Goal: Task Accomplishment & Management: Manage account settings

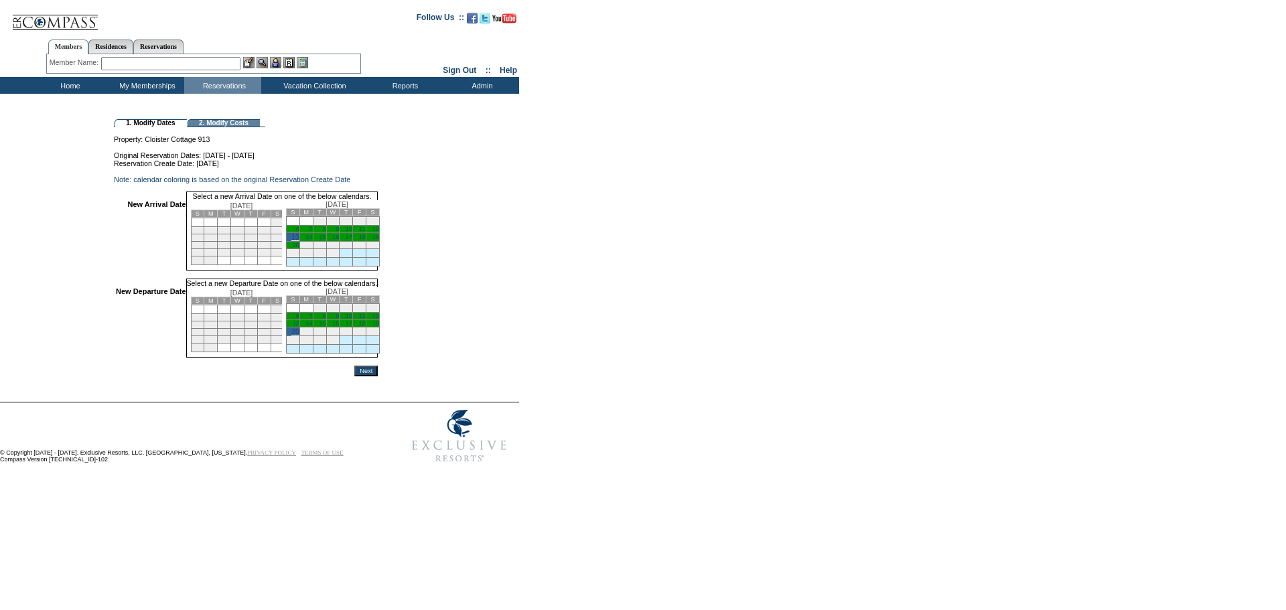
click at [378, 376] on input "Next" at bounding box center [365, 371] width 23 height 11
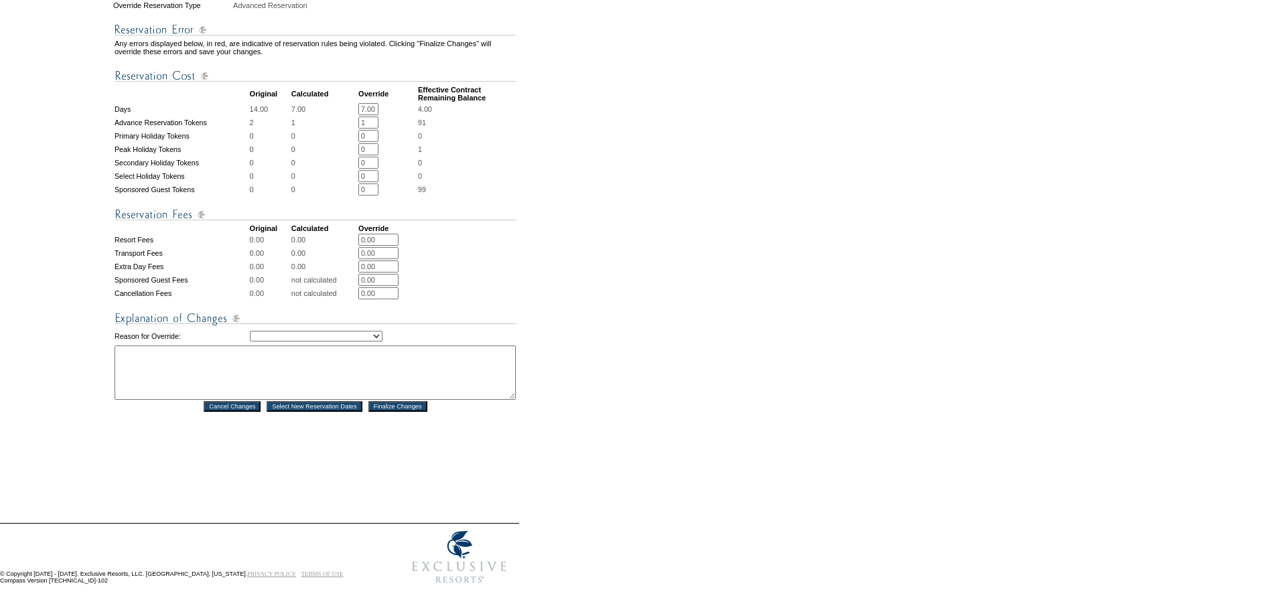
scroll to position [467, 0]
click at [382, 331] on select "Creating Continuous Stay Days Rebooked After Cancellation Editing Occupant Expe…" at bounding box center [316, 336] width 133 height 11
click at [250, 331] on select "Creating Continuous Stay Days Rebooked After Cancellation Editing Occupant Expe…" at bounding box center [316, 336] width 133 height 11
click at [291, 360] on textarea at bounding box center [315, 373] width 401 height 54
click at [382, 331] on select "Creating Continuous Stay Days Rebooked After Cancellation Editing Occupant Expe…" at bounding box center [316, 336] width 133 height 11
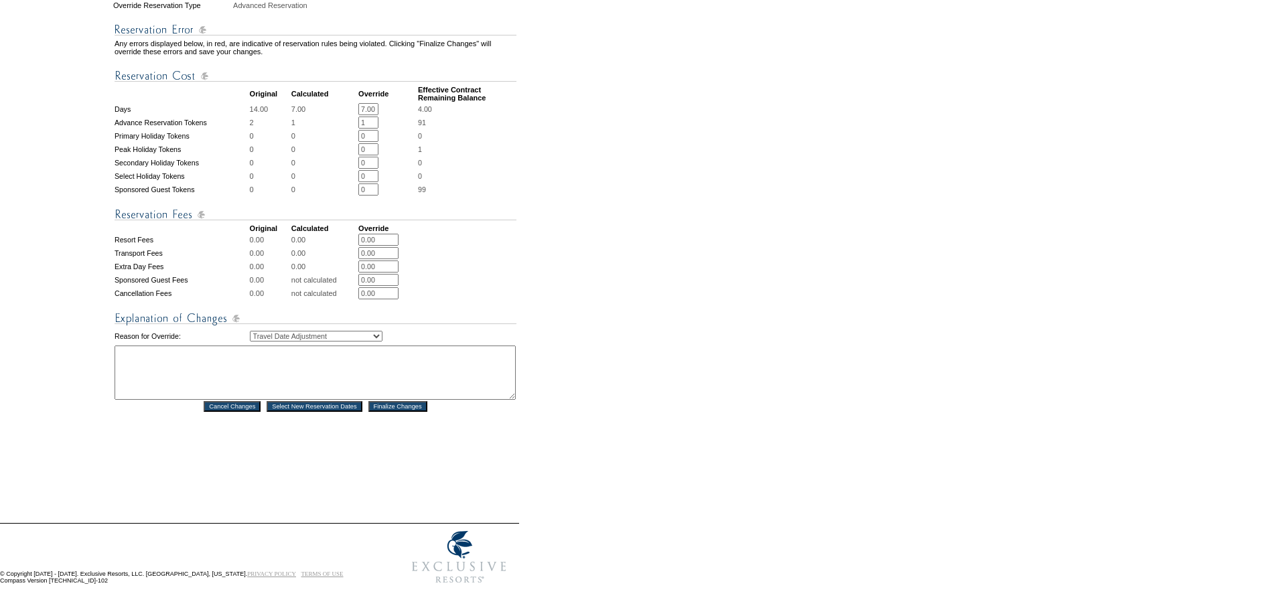
select select "1044"
click at [250, 331] on select "Creating Continuous Stay Days Rebooked After Cancellation Editing Occupant Expe…" at bounding box center [316, 336] width 133 height 11
click at [372, 357] on textarea at bounding box center [315, 373] width 401 height 54
type textarea "EW"
click at [396, 401] on input "Finalize Changes" at bounding box center [397, 406] width 59 height 11
